Goal: Task Accomplishment & Management: Use online tool/utility

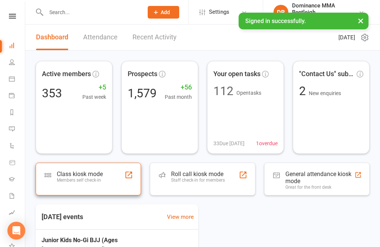
click at [100, 180] on div "Members self check-in" at bounding box center [80, 180] width 46 height 5
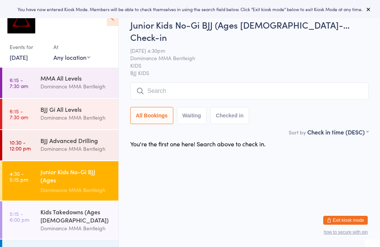
click at [28, 61] on link "[DATE]" at bounding box center [19, 57] width 18 height 8
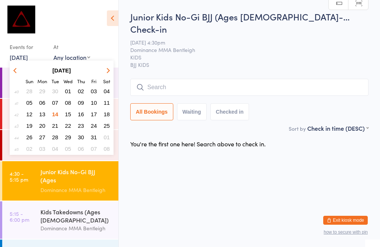
click at [205, 165] on html "You have now entered Kiosk Mode. Members will be able to check themselves in us…" at bounding box center [190, 123] width 380 height 247
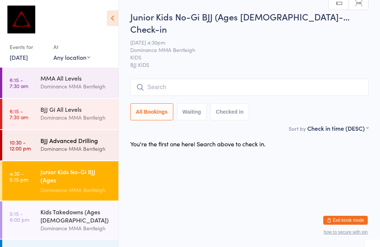
click at [74, 147] on div "Dominance MMA Bentleigh" at bounding box center [76, 148] width 72 height 9
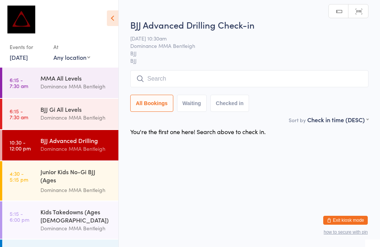
click at [179, 78] on input "search" at bounding box center [249, 78] width 238 height 17
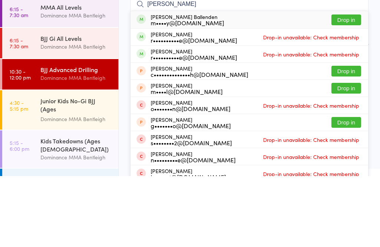
type input "[PERSON_NAME]"
click at [353, 85] on button "Drop in" at bounding box center [347, 90] width 30 height 11
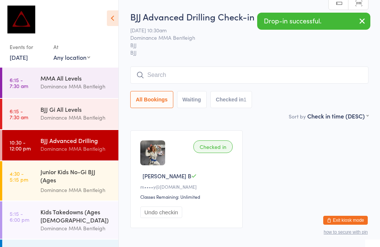
click at [199, 75] on input "search" at bounding box center [249, 74] width 238 height 17
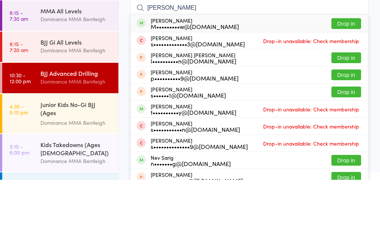
type input "[PERSON_NAME]"
click at [348, 85] on button "Drop in" at bounding box center [347, 90] width 30 height 11
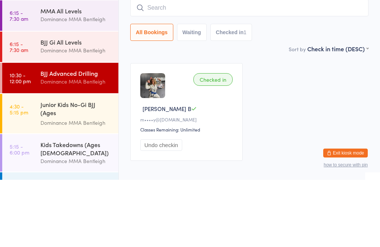
scroll to position [42, 0]
